Goal: Task Accomplishment & Management: Manage account settings

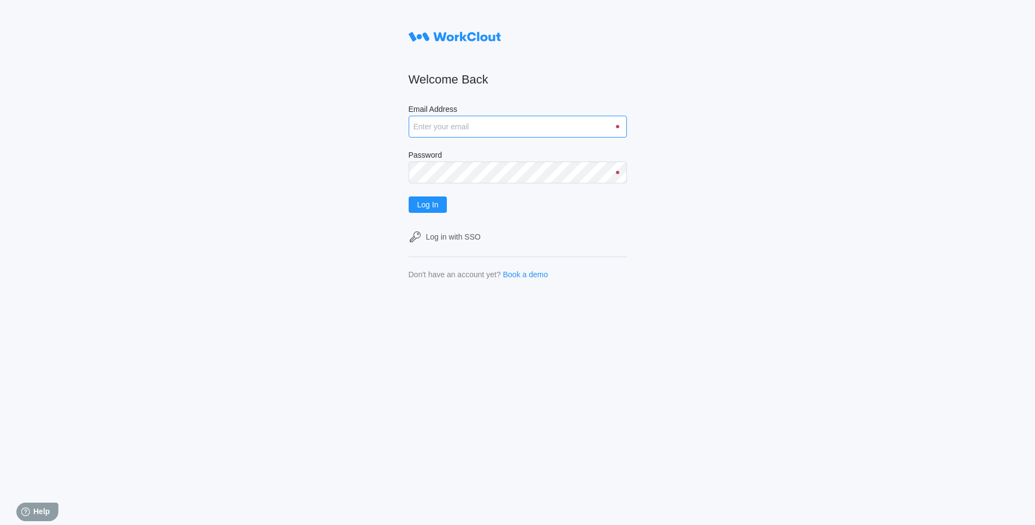
click at [509, 133] on input "Email Address" at bounding box center [518, 127] width 218 height 22
click at [437, 127] on input "[EMAIL_ADDRESS][DOMAIN_NAME]" at bounding box center [518, 127] width 218 height 22
click at [515, 131] on input "[EMAIL_ADDRESS][DOMAIN_NAME]" at bounding box center [518, 127] width 218 height 22
type input "[EMAIL_ADDRESS][DOMAIN_NAME]"
click at [409, 196] on button "Log In" at bounding box center [428, 204] width 39 height 16
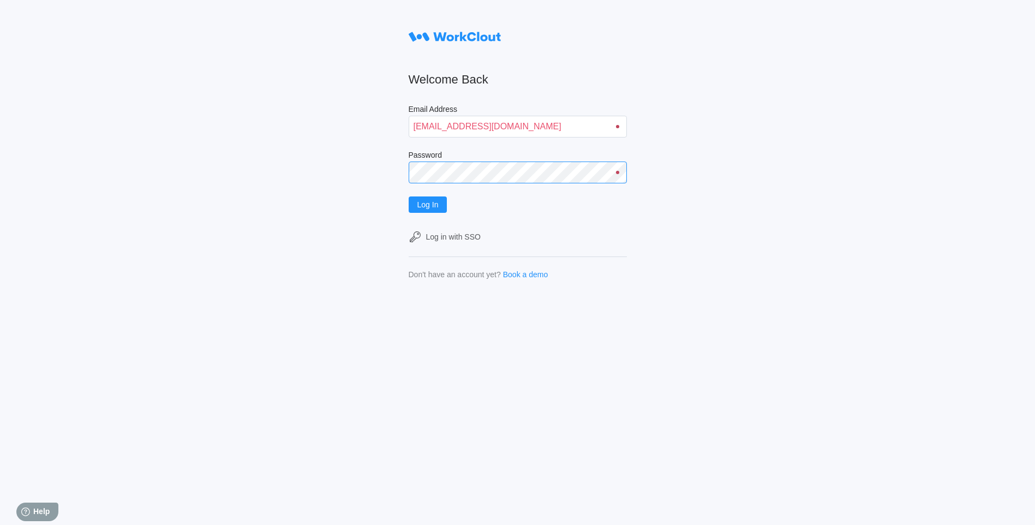
click at [400, 183] on div "Welcome Back Email Address [EMAIL_ADDRESS][DOMAIN_NAME] Password Log In Log in …" at bounding box center [517, 262] width 1035 height 525
click at [409, 196] on button "Log In" at bounding box center [428, 204] width 39 height 16
